Goal: Information Seeking & Learning: Learn about a topic

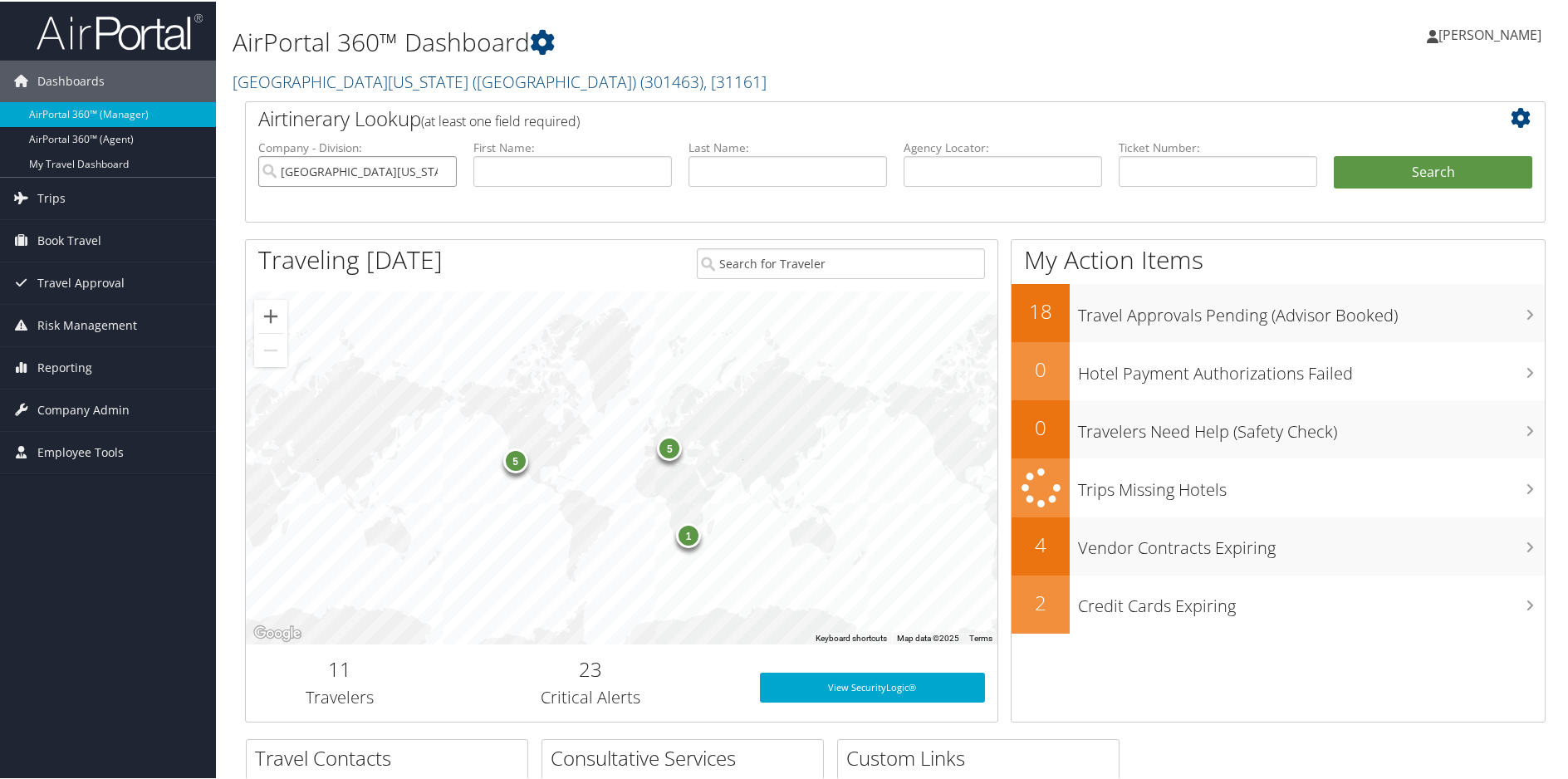
click at [442, 171] on input "[GEOGRAPHIC_DATA][US_STATE] ([GEOGRAPHIC_DATA])" at bounding box center [357, 170] width 199 height 31
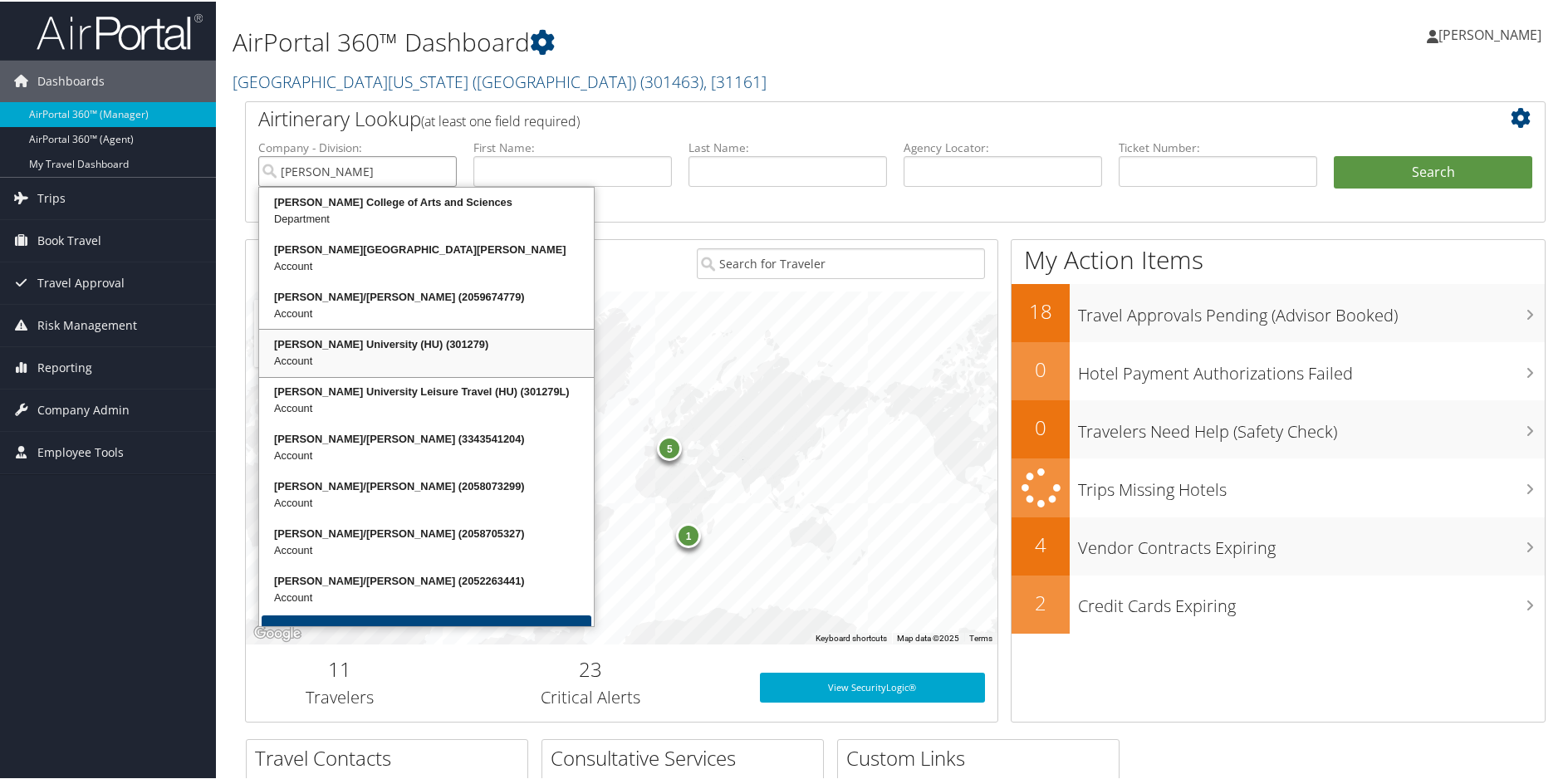
click at [341, 349] on div "Howard University (HU) (301279)" at bounding box center [427, 343] width 330 height 17
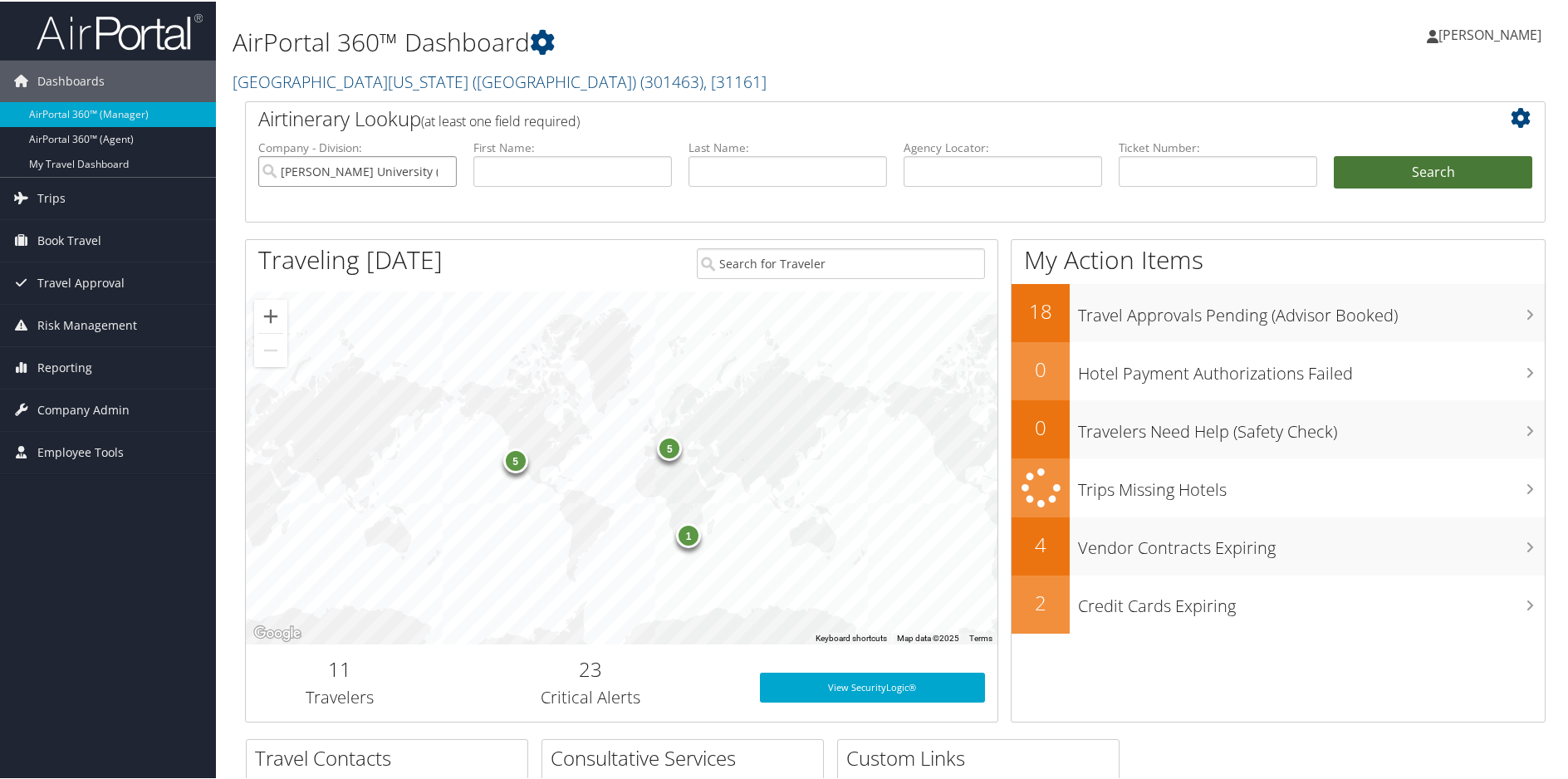
type input "[PERSON_NAME] University (HU)"
click at [1424, 179] on button "Search" at bounding box center [1433, 171] width 199 height 33
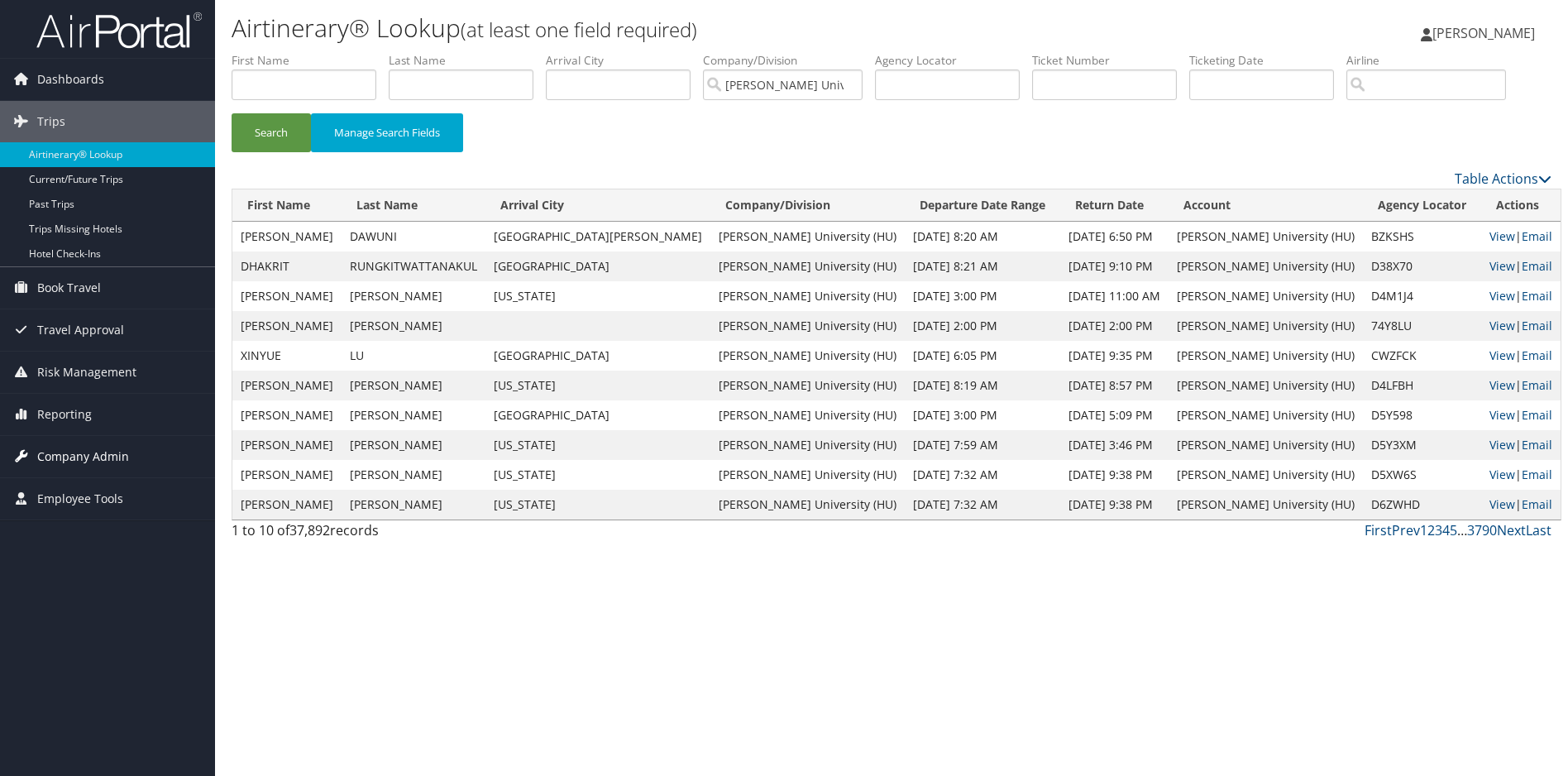
click at [78, 458] on span "Company Admin" at bounding box center [82, 456] width 92 height 42
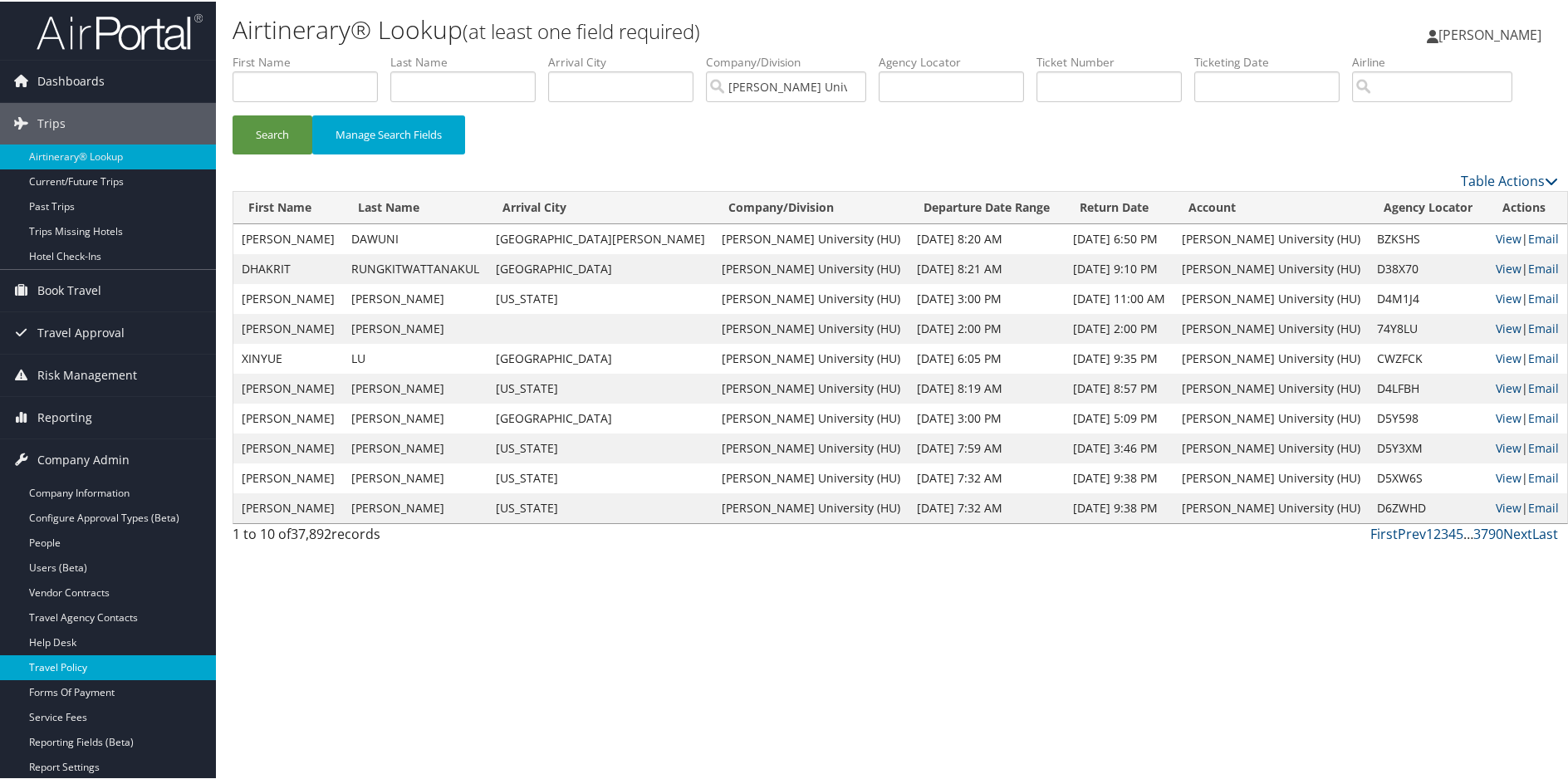
click at [104, 660] on link "Travel Policy" at bounding box center [108, 666] width 216 height 25
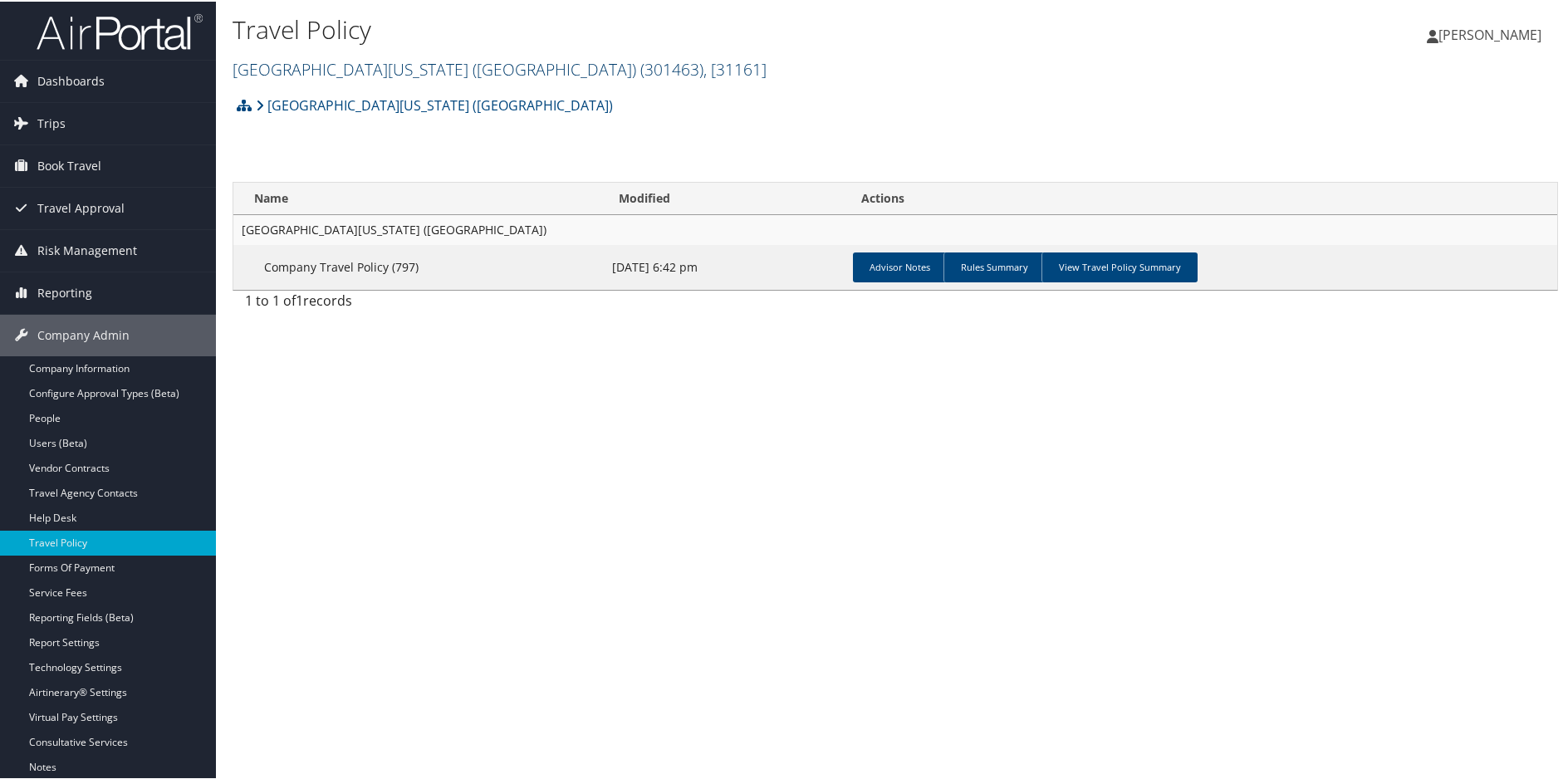
click at [452, 75] on link "University of Southern California (USC) ( 301463 ) , [ 31161 ]" at bounding box center [500, 67] width 534 height 22
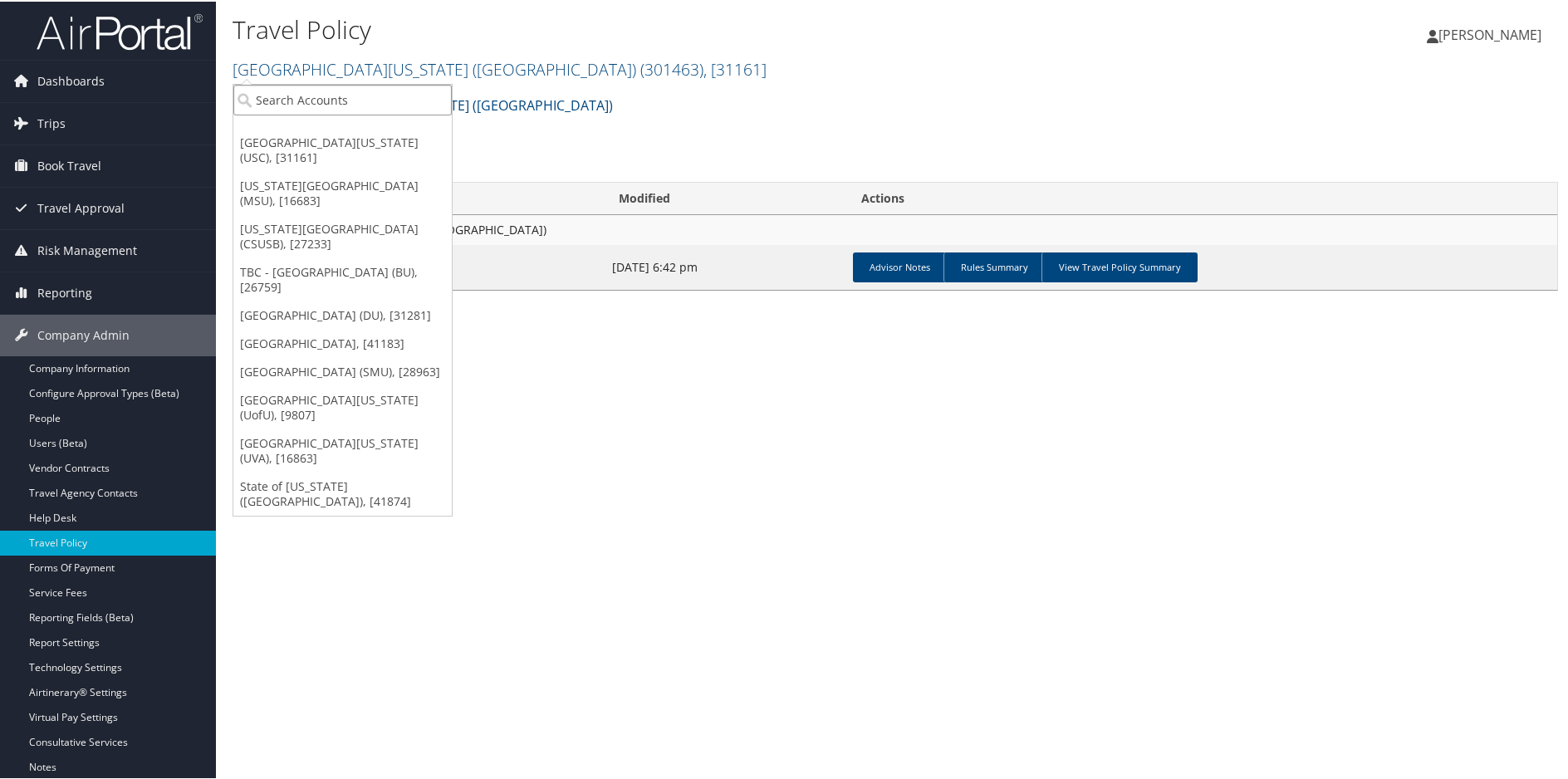
click at [341, 100] on input "search" at bounding box center [343, 98] width 218 height 31
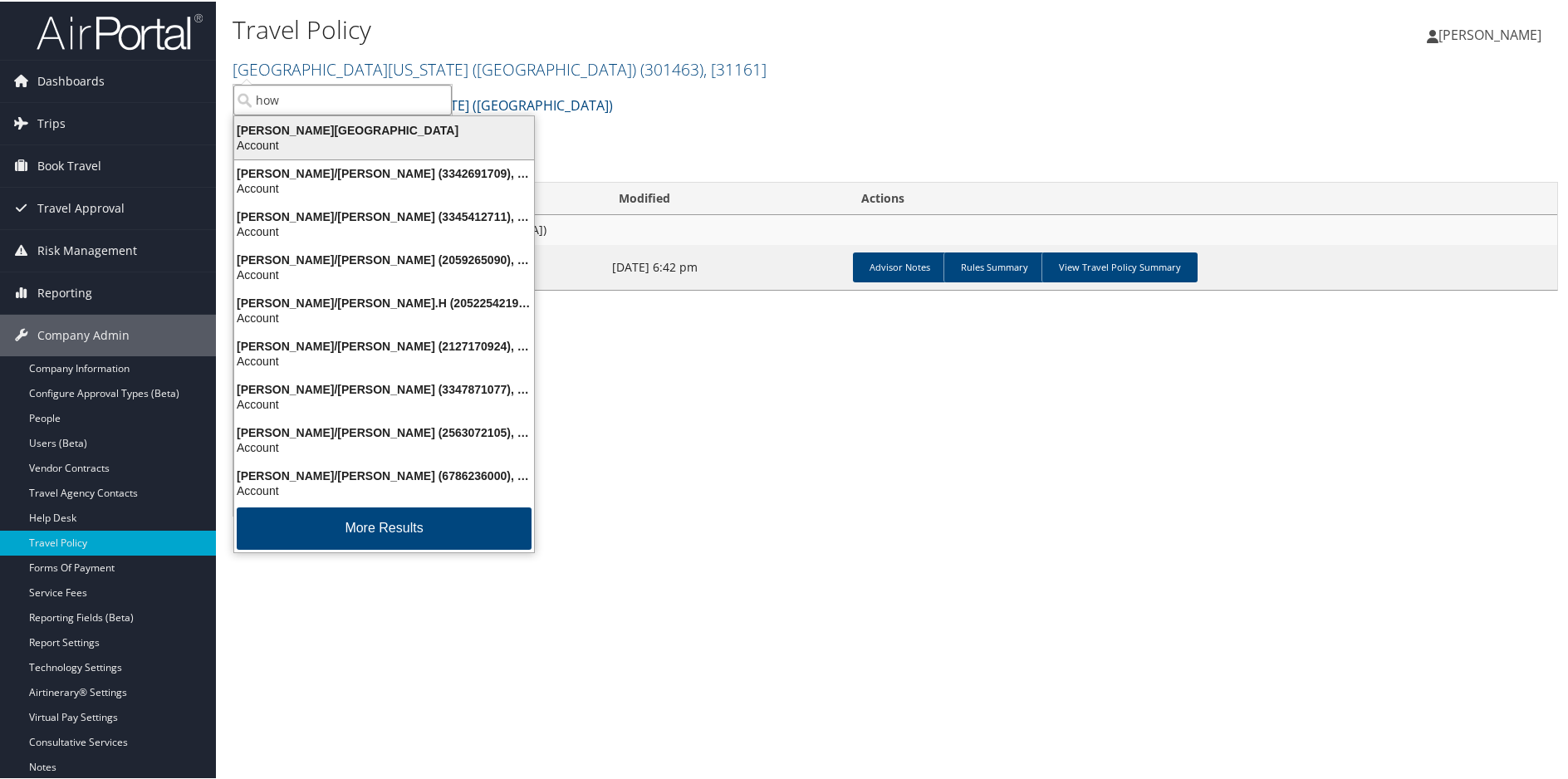
type input "howa"
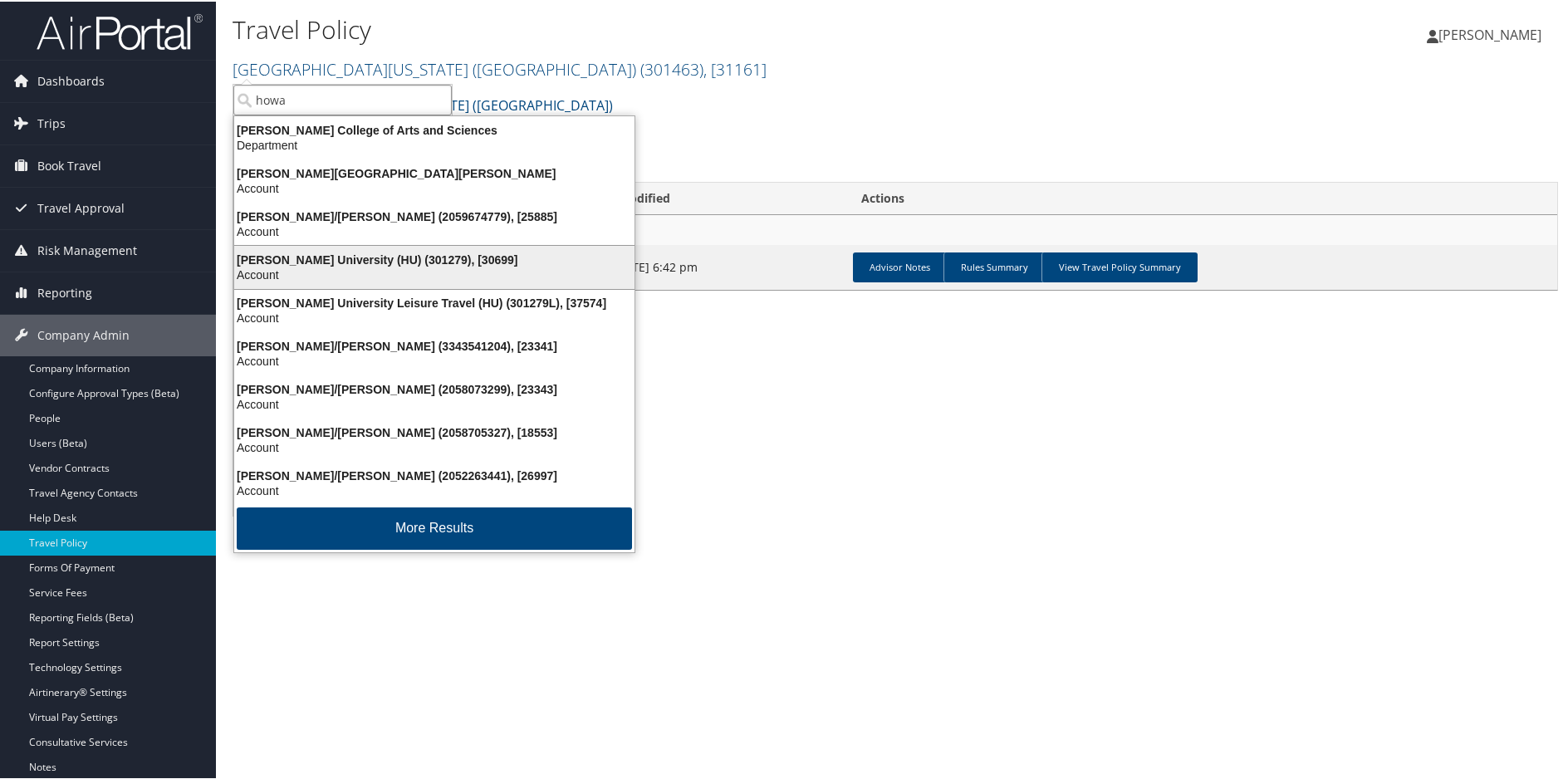
click at [399, 246] on div "Howard University (HU) (301279), [30699] Account" at bounding box center [434, 265] width 395 height 38
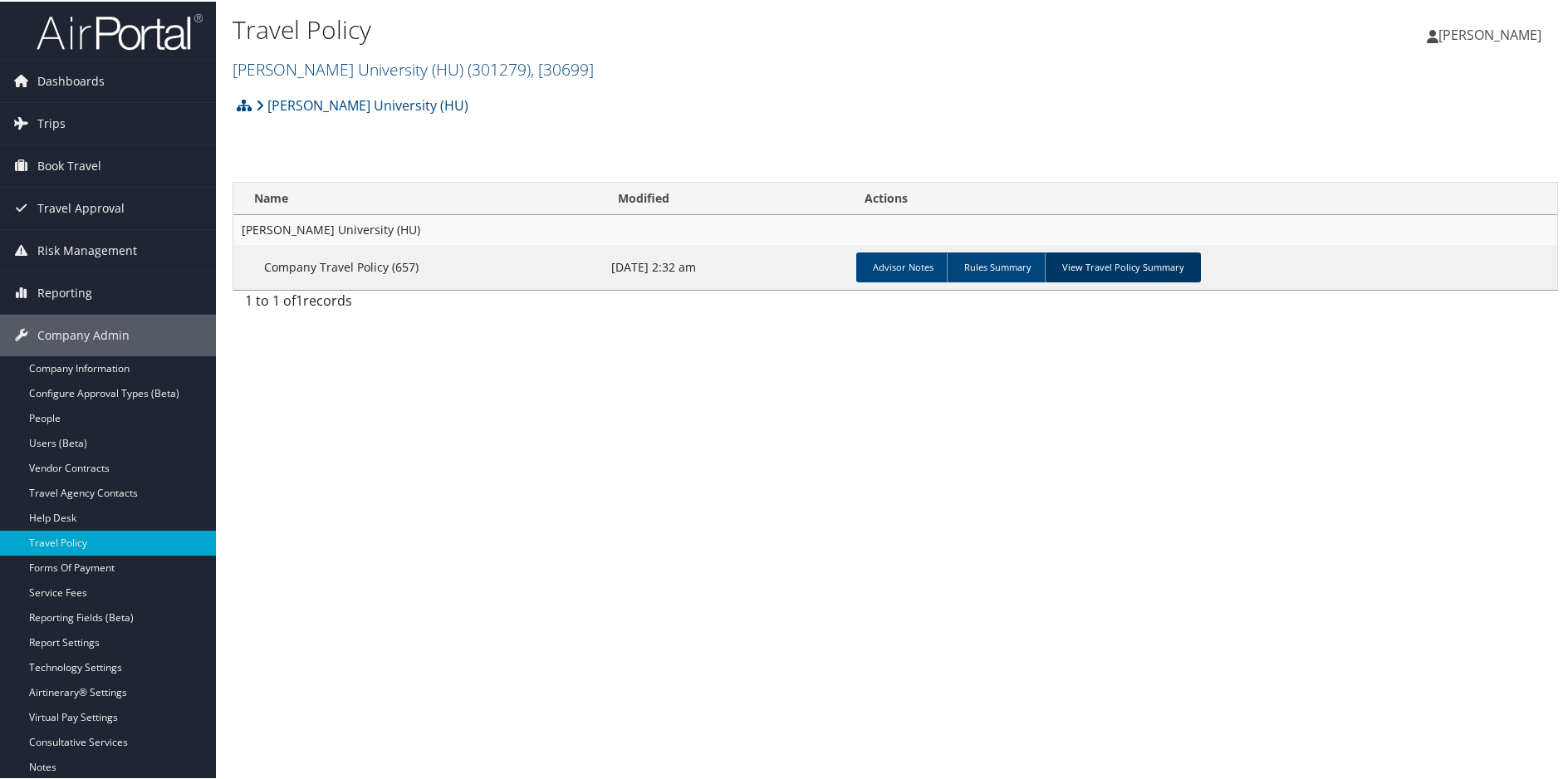
click at [1083, 254] on link "View Travel Policy Summary" at bounding box center [1123, 266] width 156 height 30
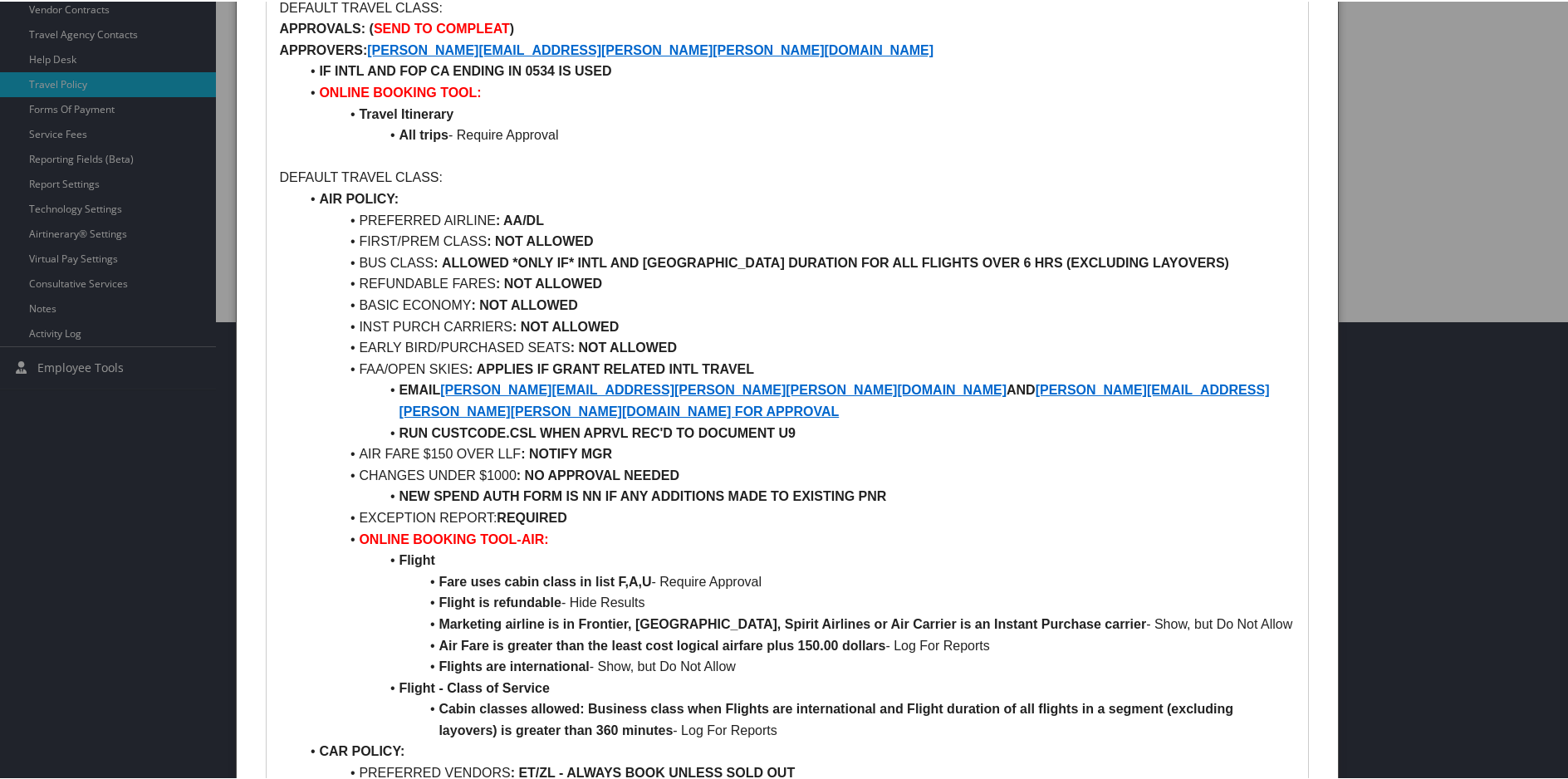
scroll to position [485, 0]
